Goal: Transaction & Acquisition: Purchase product/service

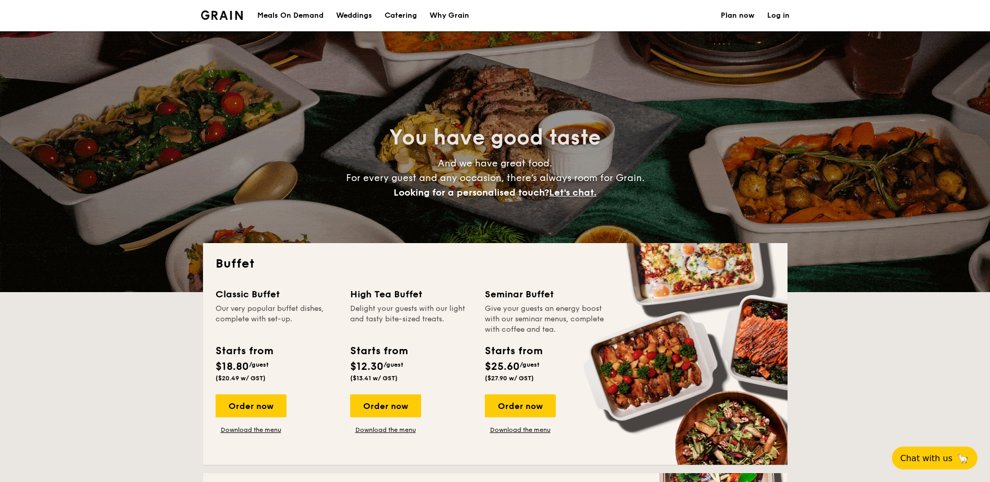
select select
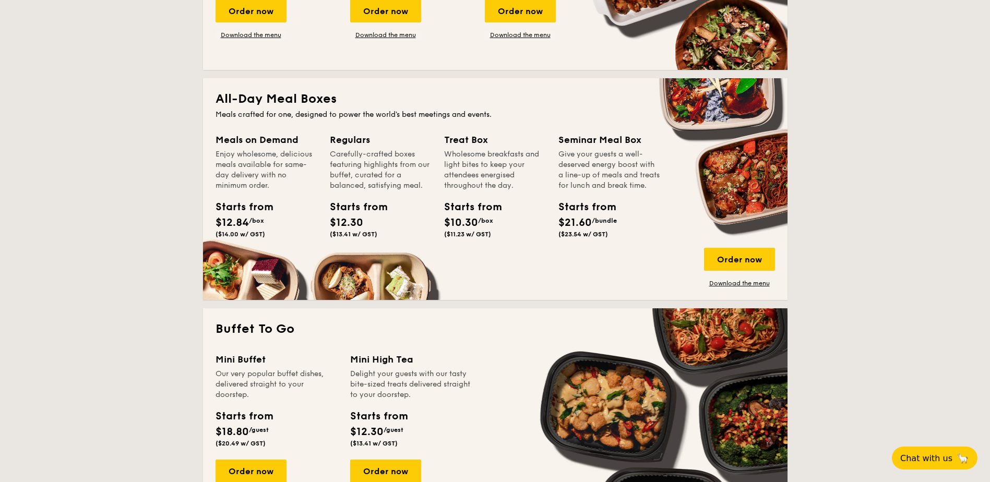
scroll to position [522, 0]
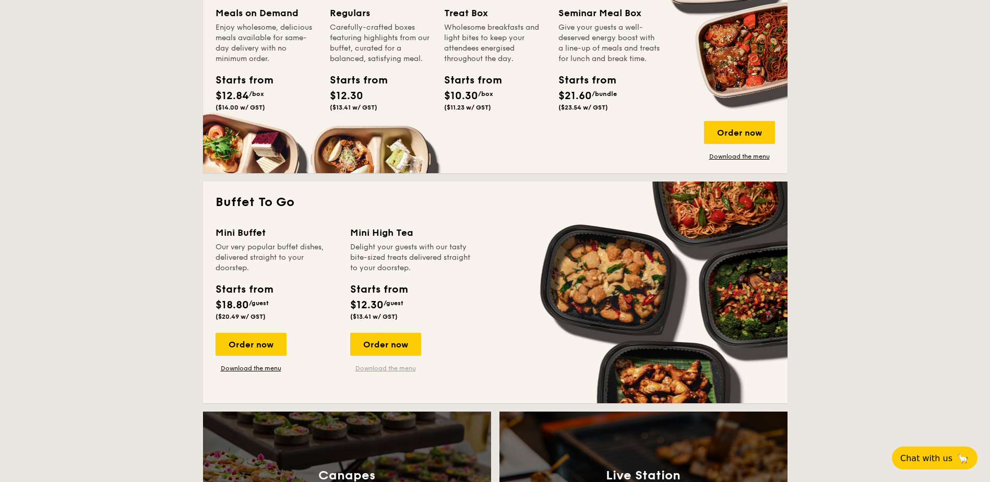
click at [402, 369] on link "Download the menu" at bounding box center [385, 368] width 71 height 8
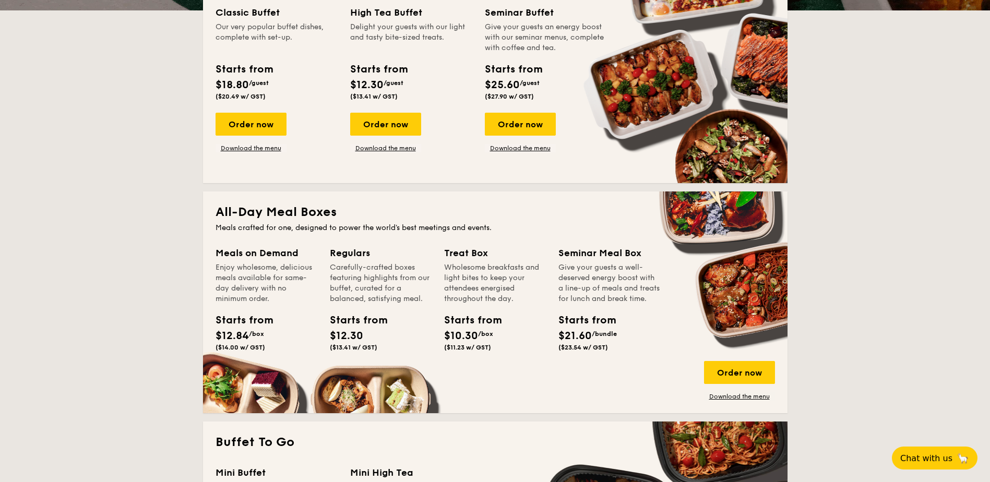
scroll to position [261, 0]
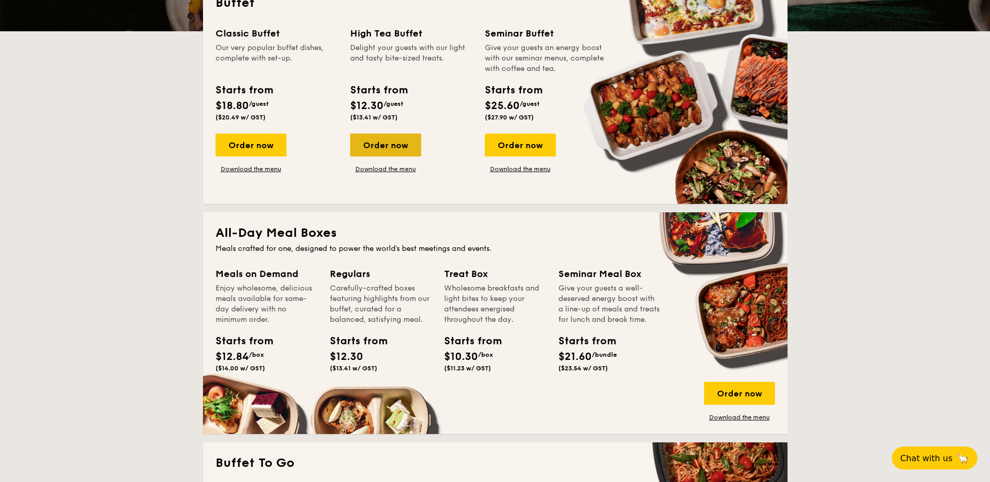
click at [384, 145] on div "Order now" at bounding box center [385, 145] width 71 height 23
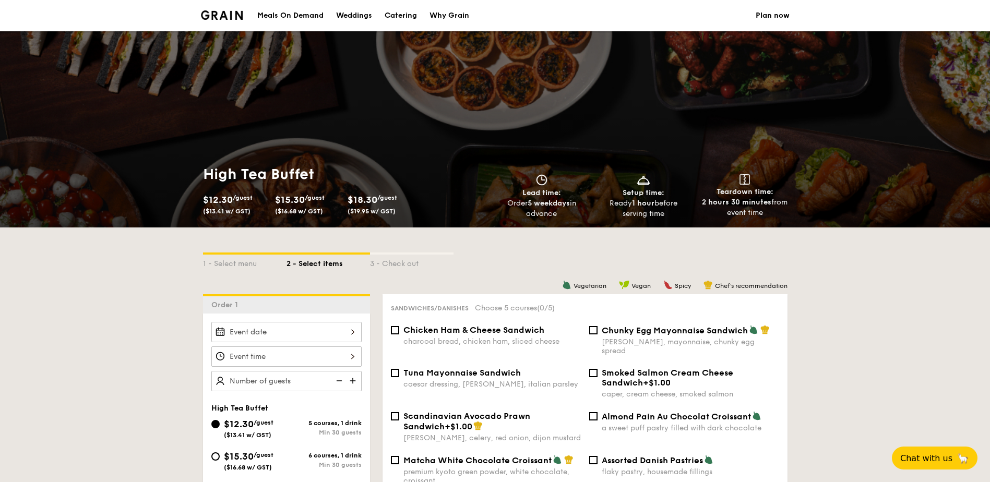
scroll to position [261, 0]
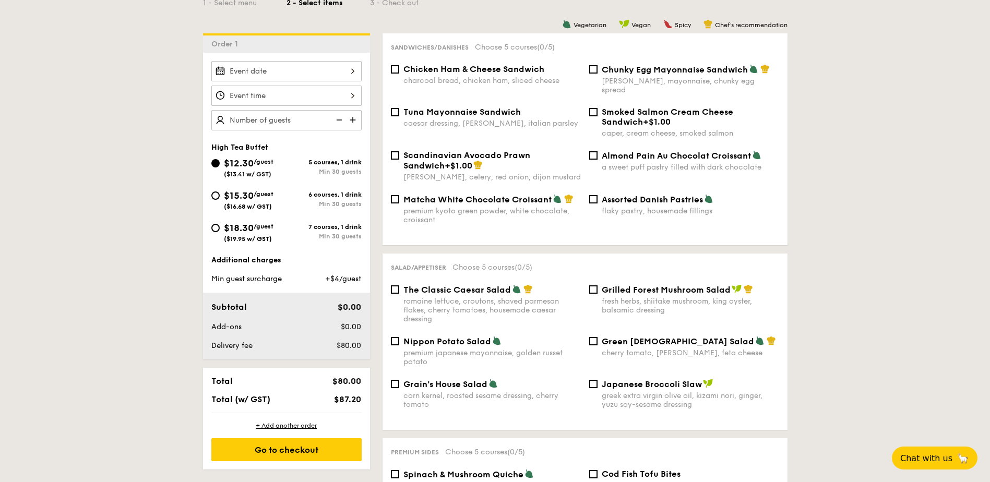
select select
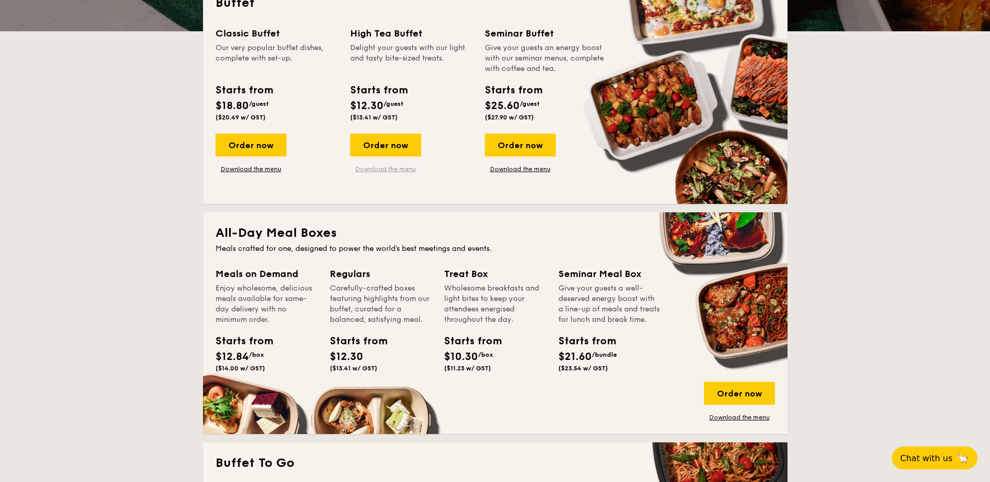
click at [387, 166] on link "Download the menu" at bounding box center [385, 169] width 71 height 8
